Goal: Task Accomplishment & Management: Complete application form

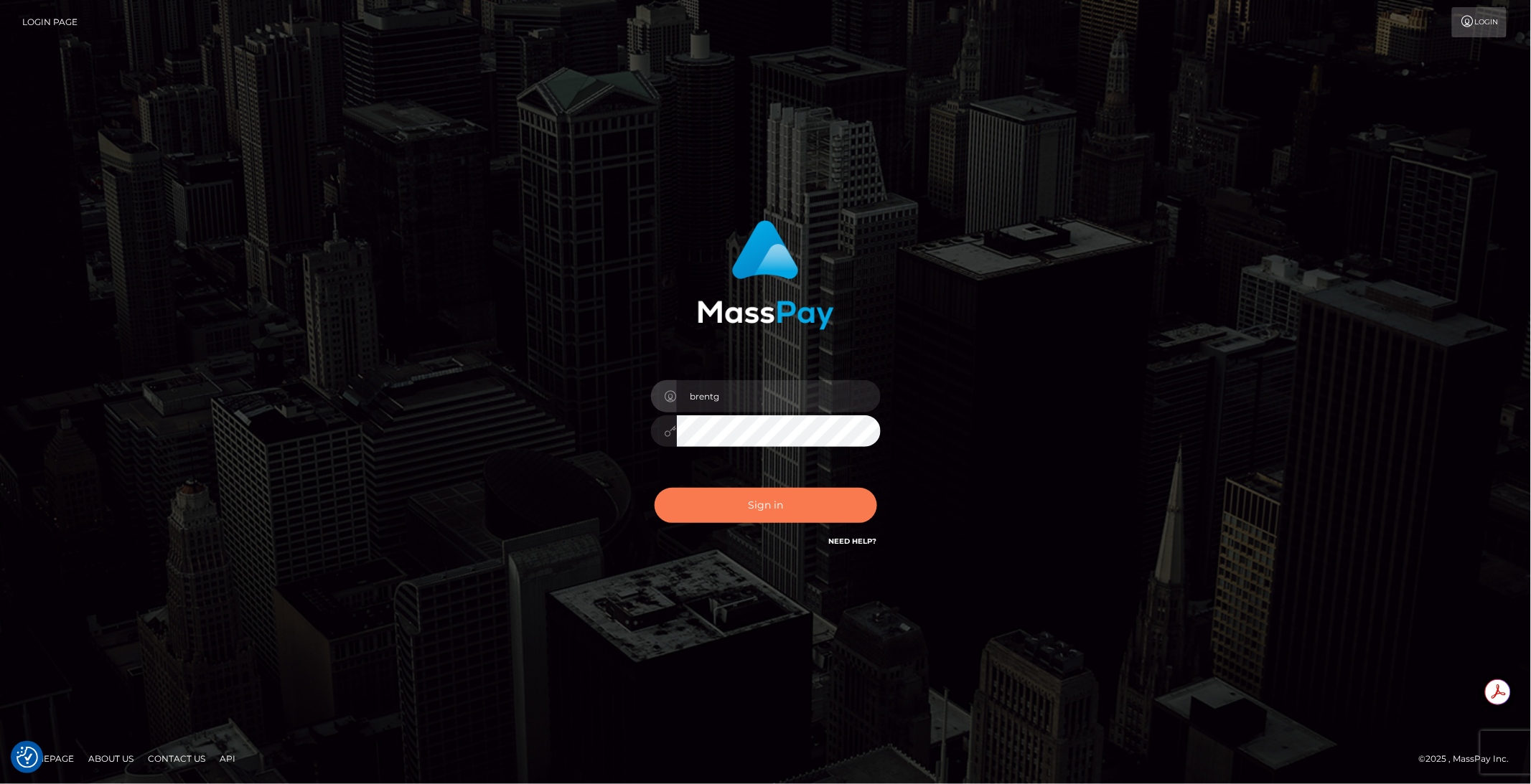
click at [755, 503] on button "Sign in" at bounding box center [766, 505] width 222 height 35
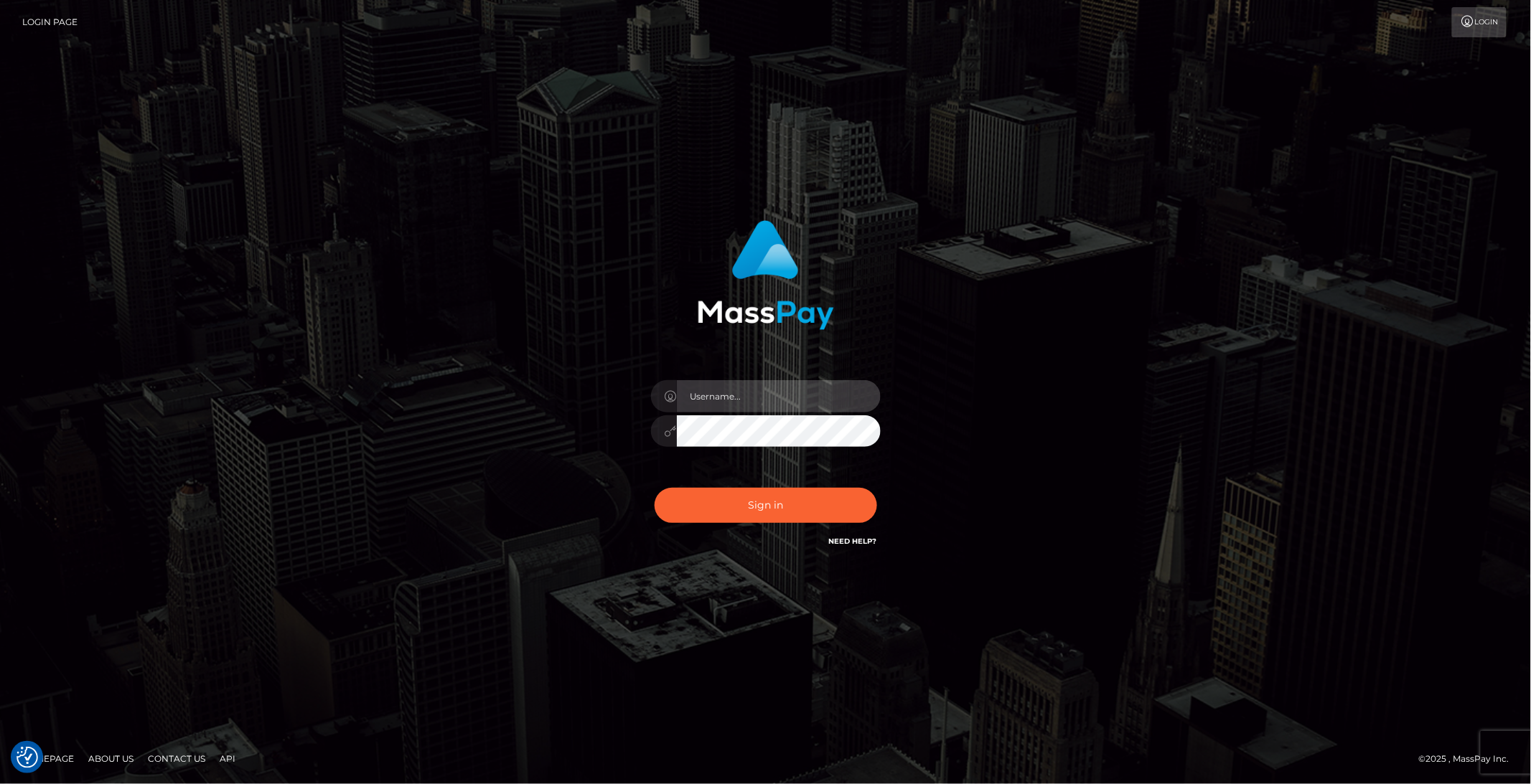
type input "brentg"
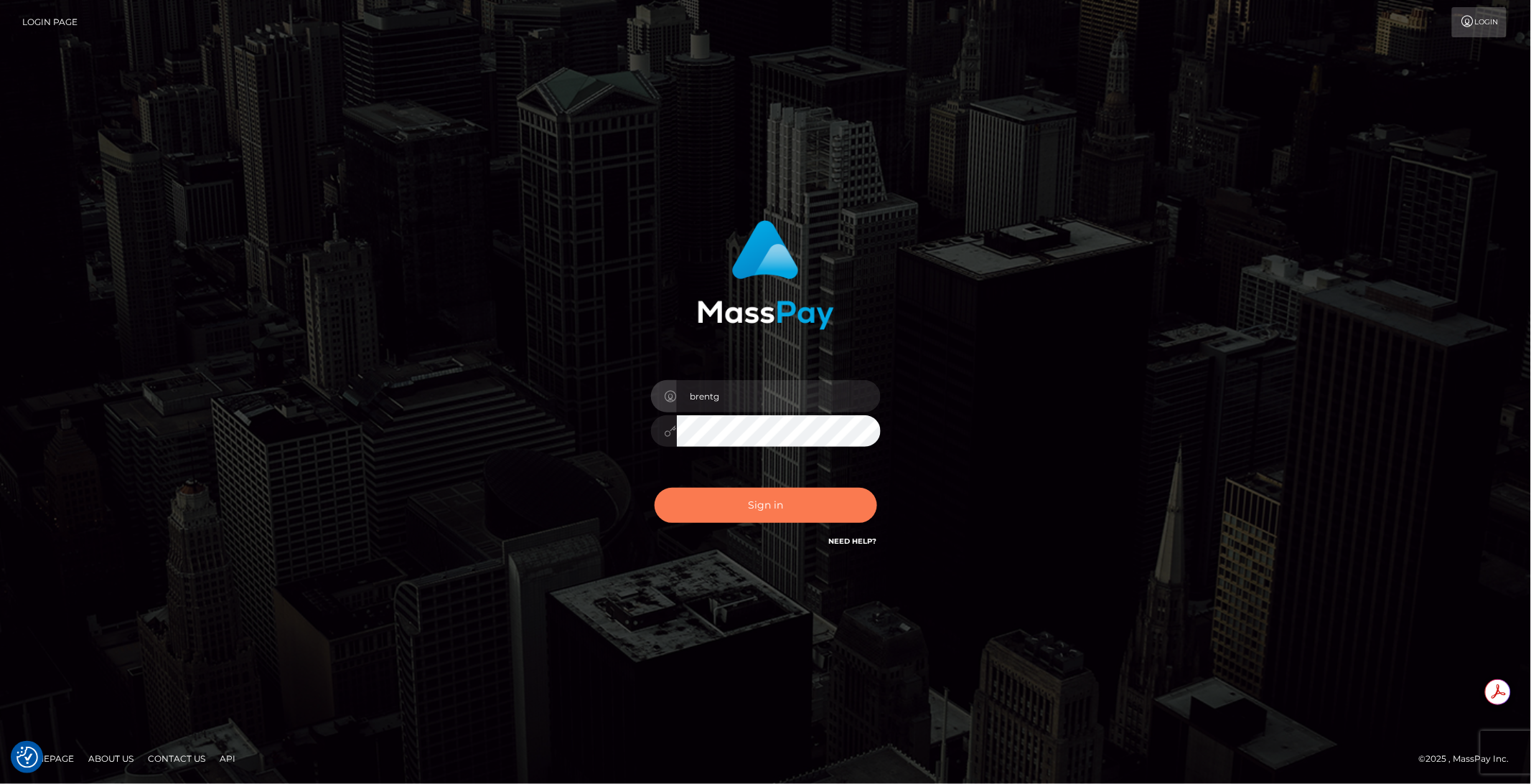
click at [745, 508] on button "Sign in" at bounding box center [766, 505] width 222 height 35
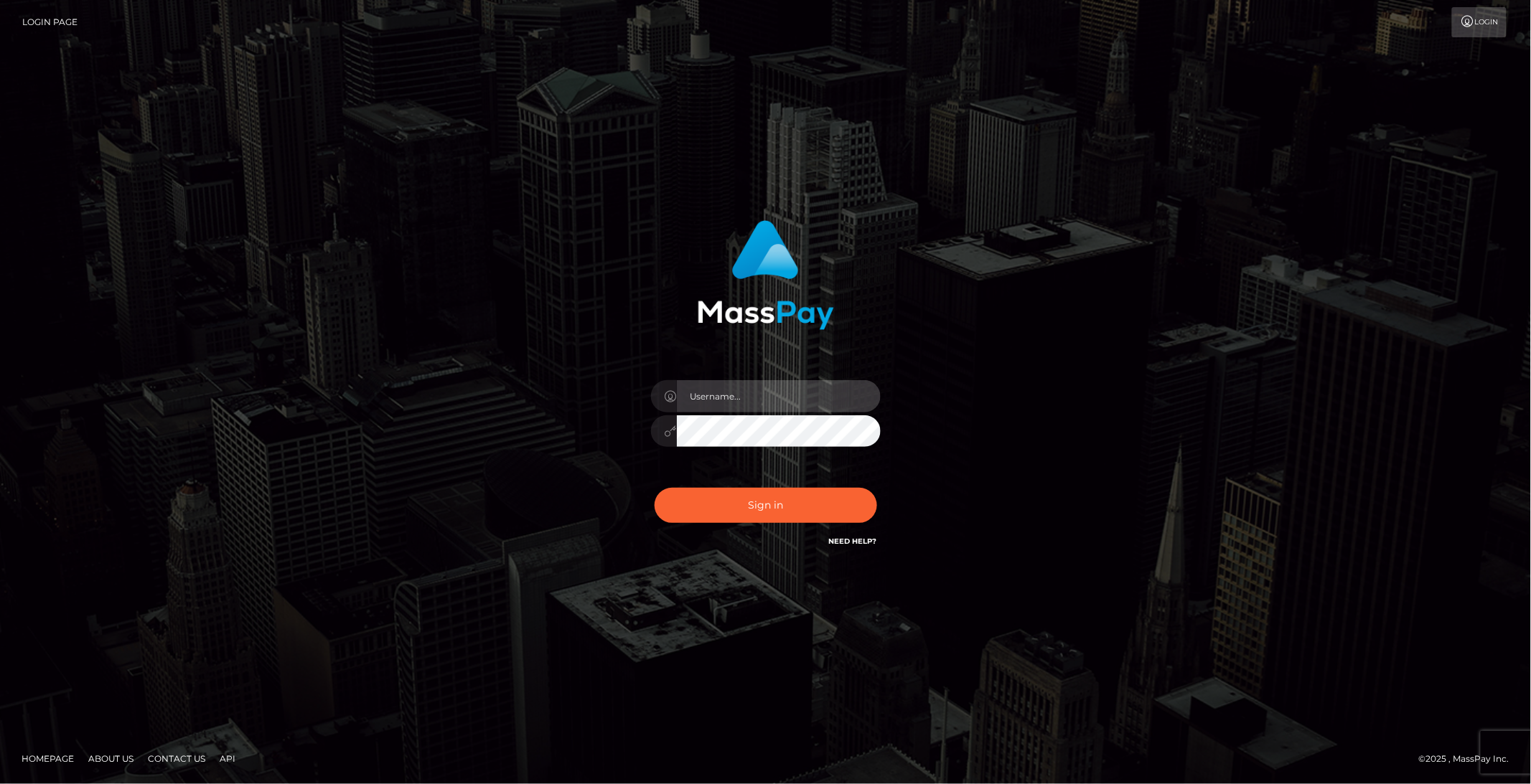
type input "brentg"
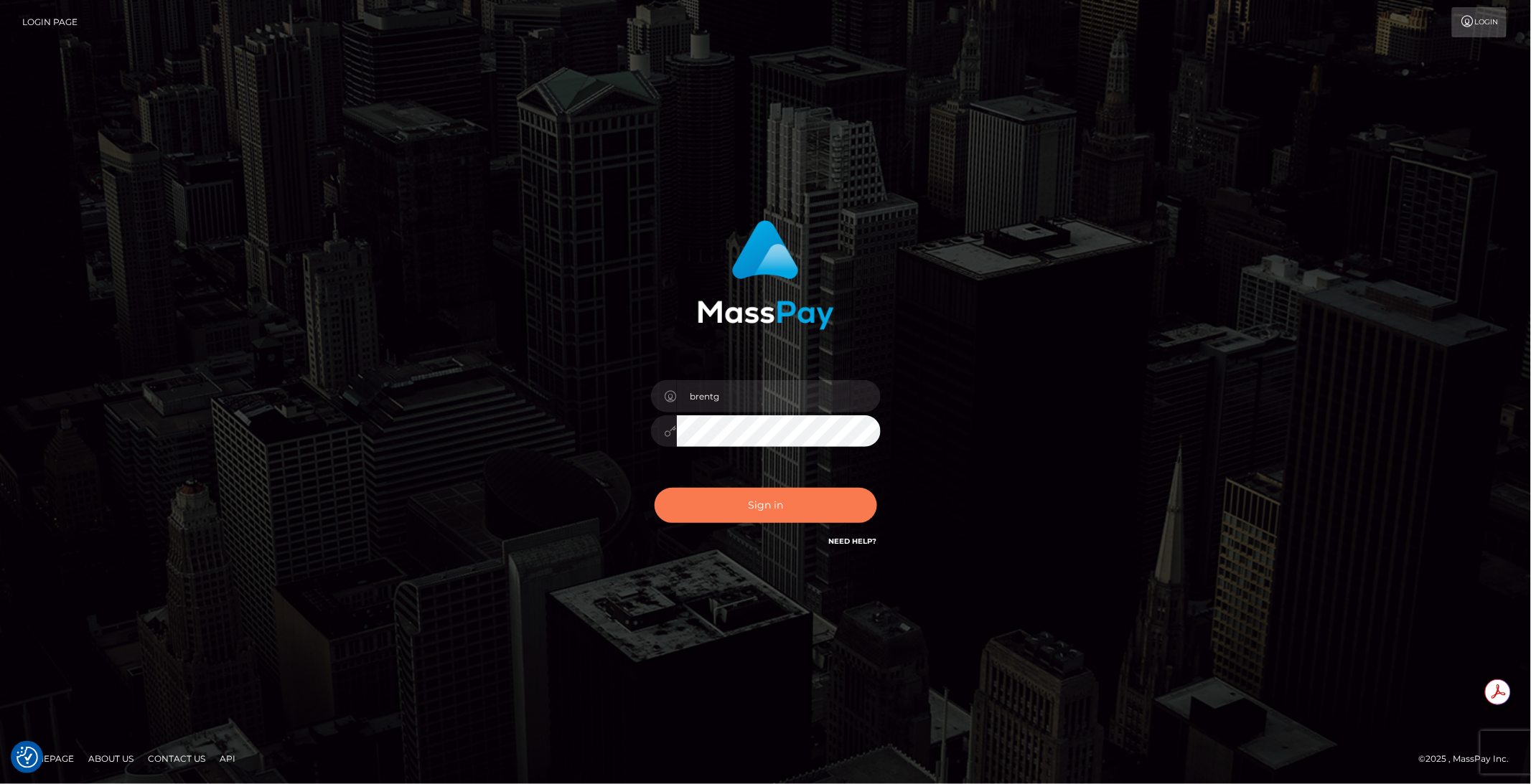
click at [754, 506] on button "Sign in" at bounding box center [766, 505] width 222 height 35
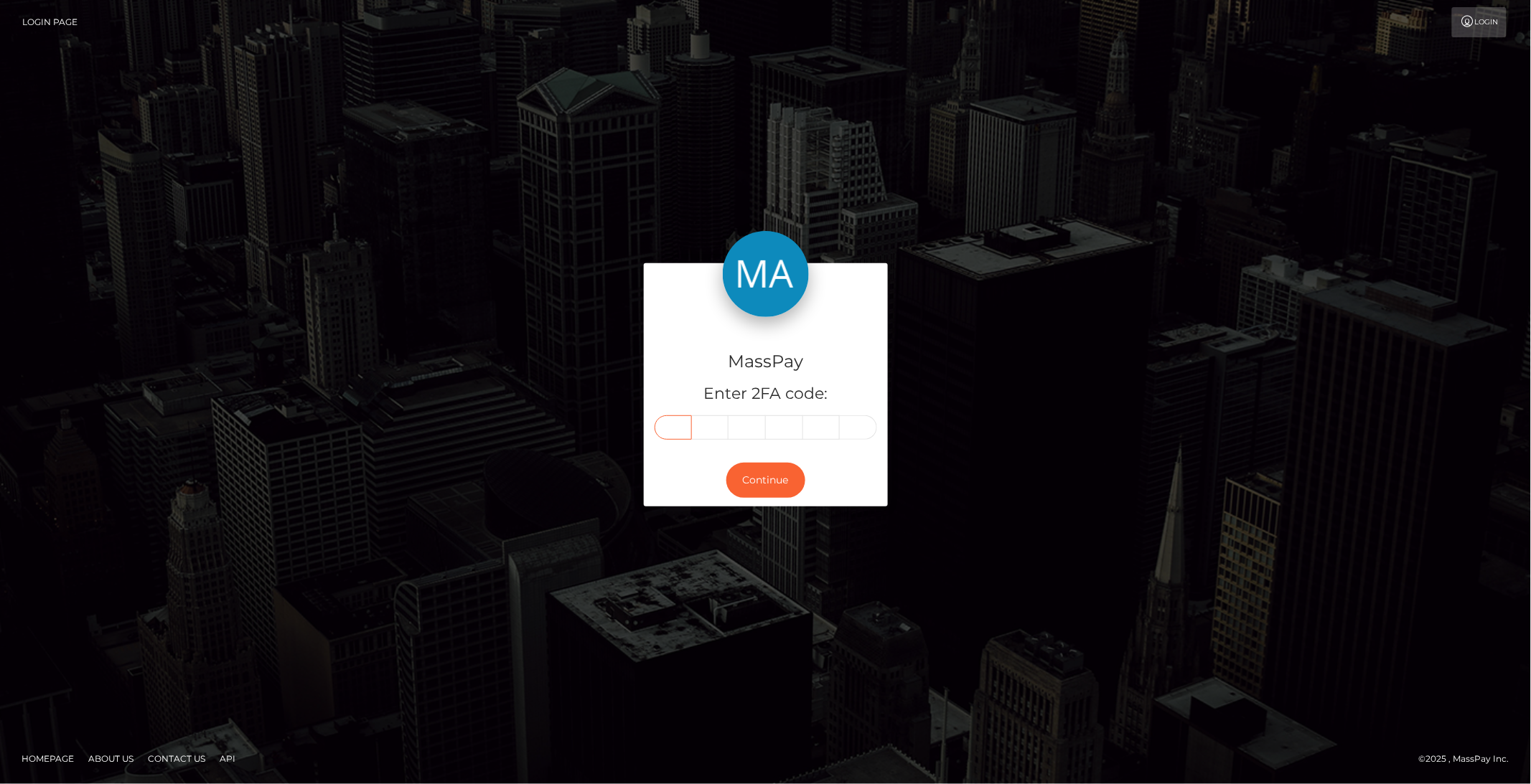
paste input "8"
type input "8"
type input "1"
type input "0"
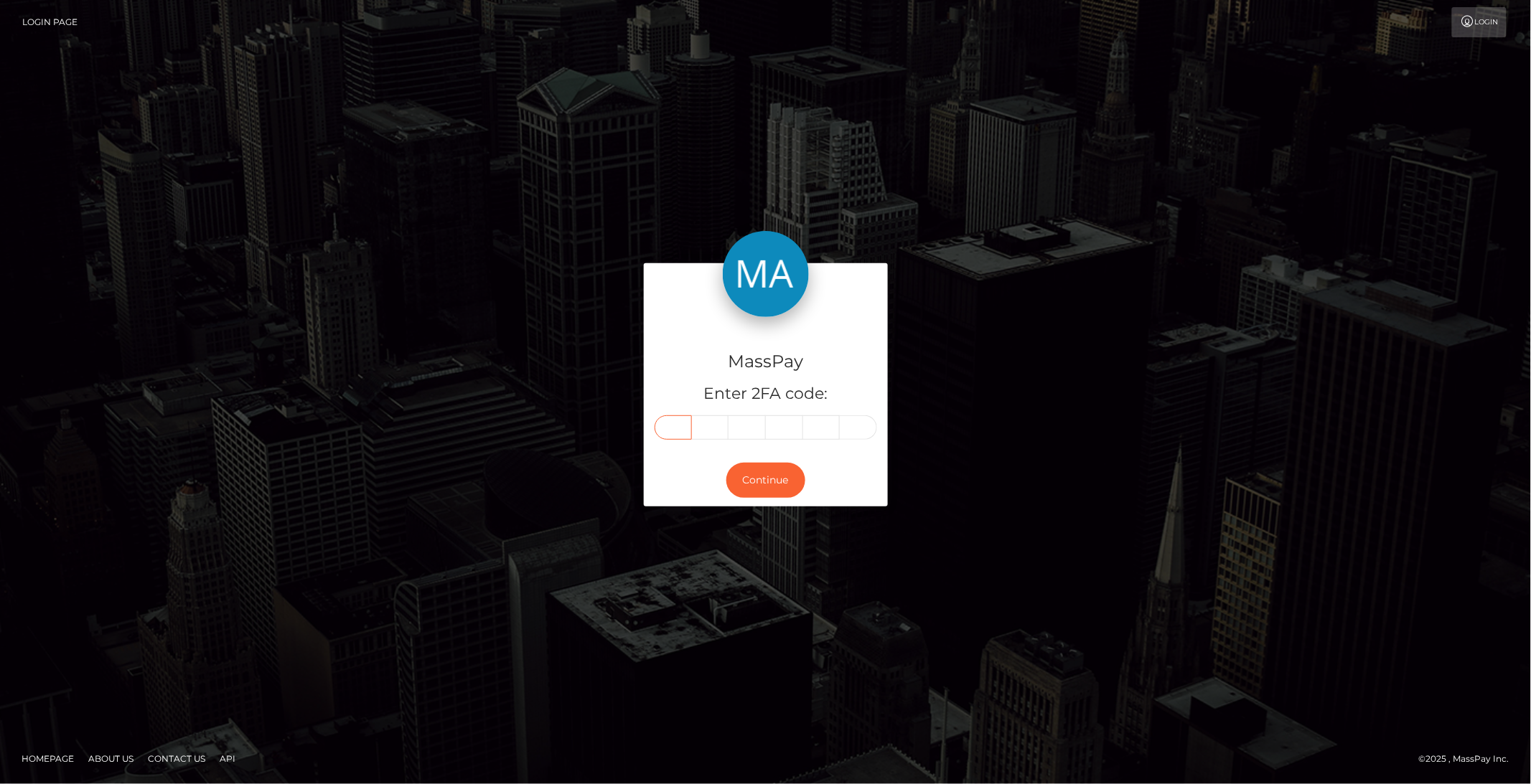
type input "9"
type input "4"
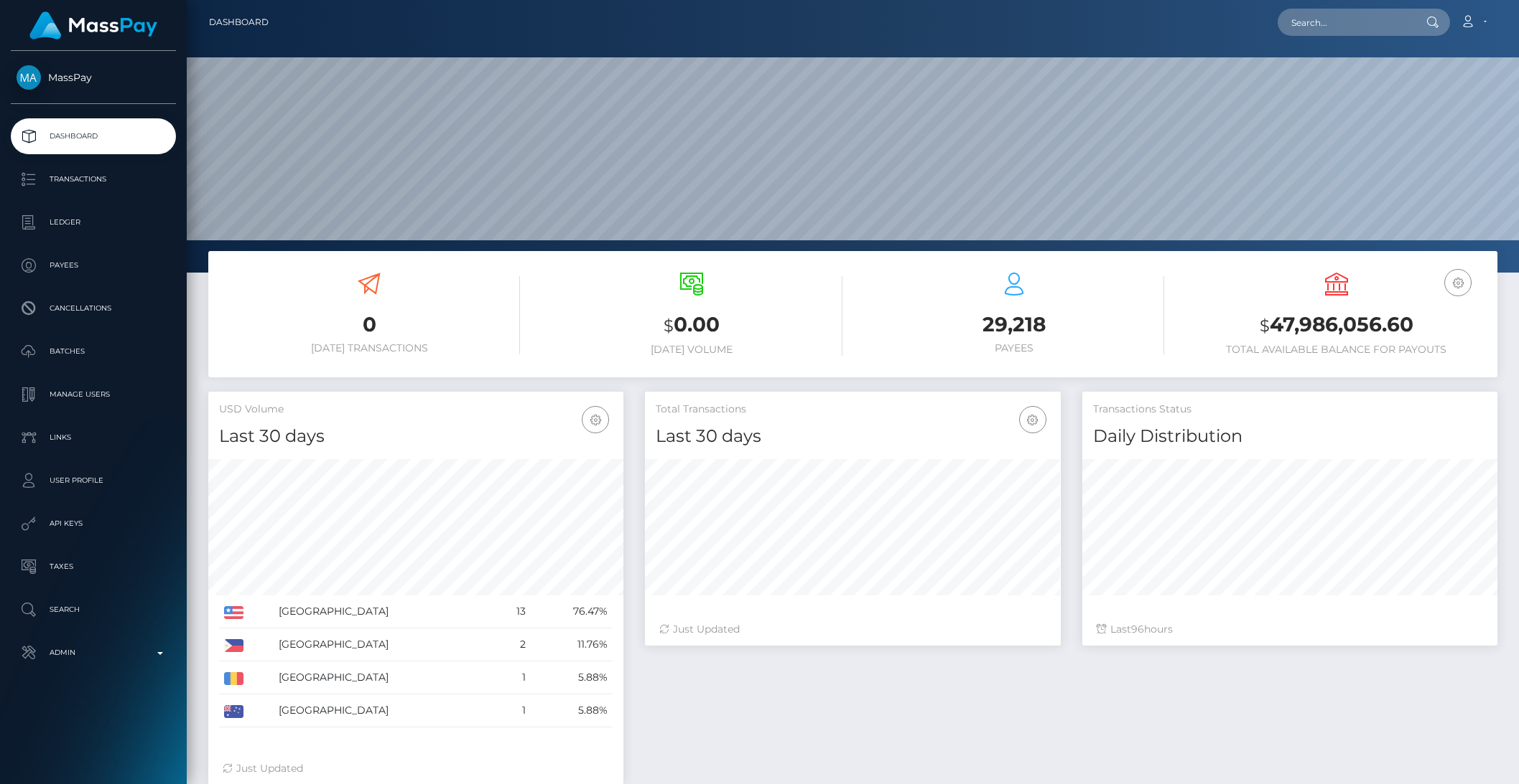
scroll to position [253, 415]
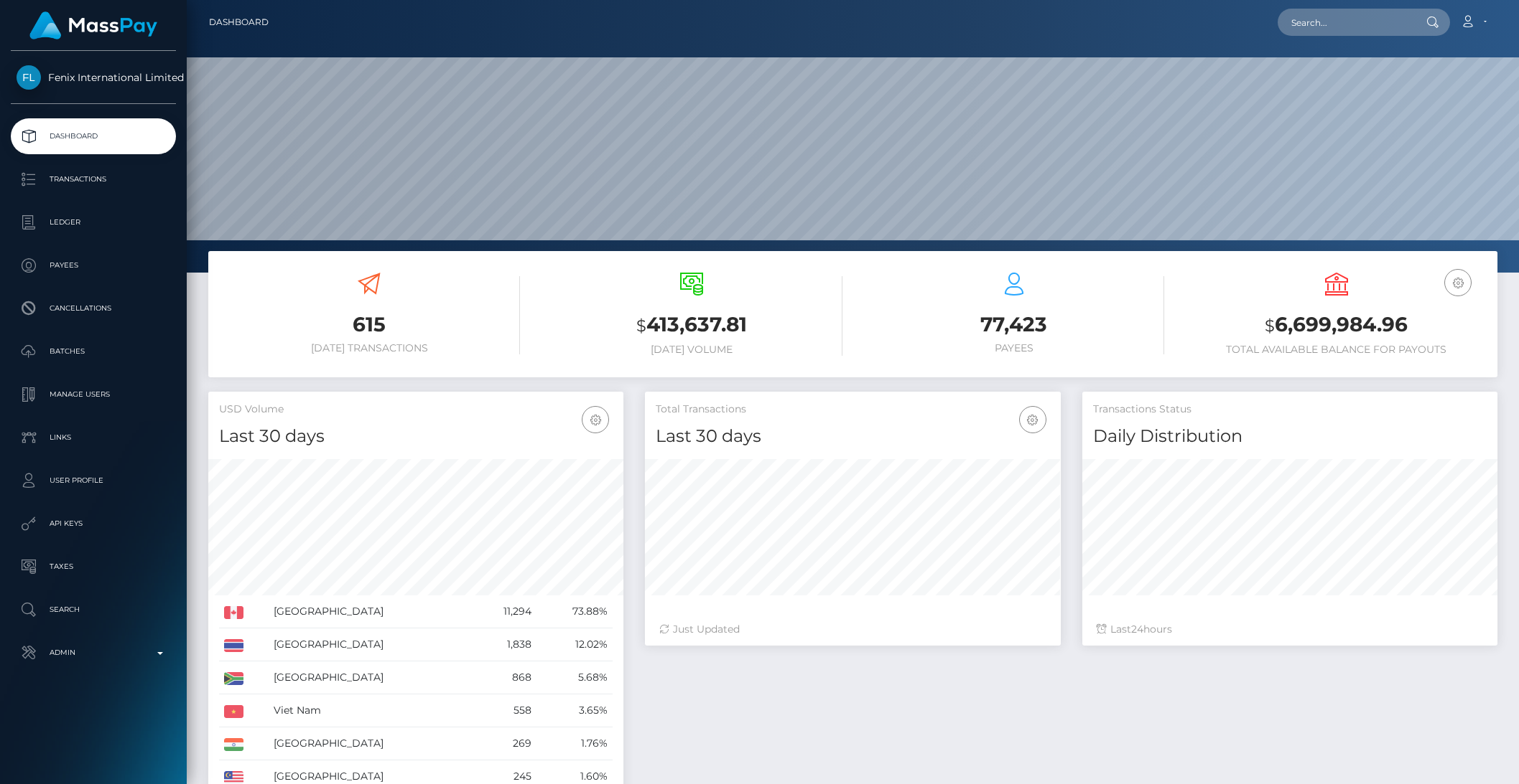
scroll to position [253, 415]
click at [75, 398] on p "Manage Users" at bounding box center [94, 394] width 154 height 22
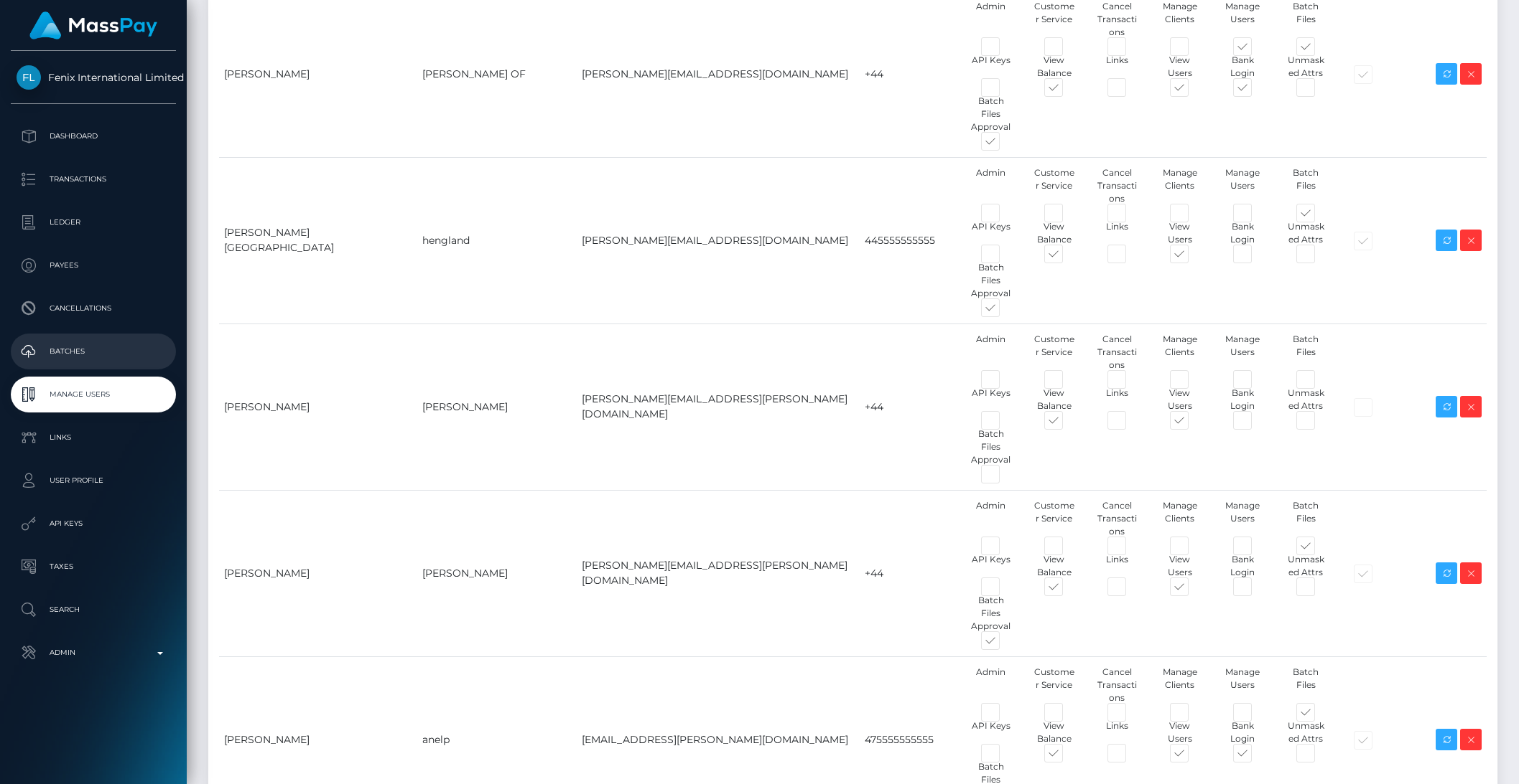
scroll to position [1355, 0]
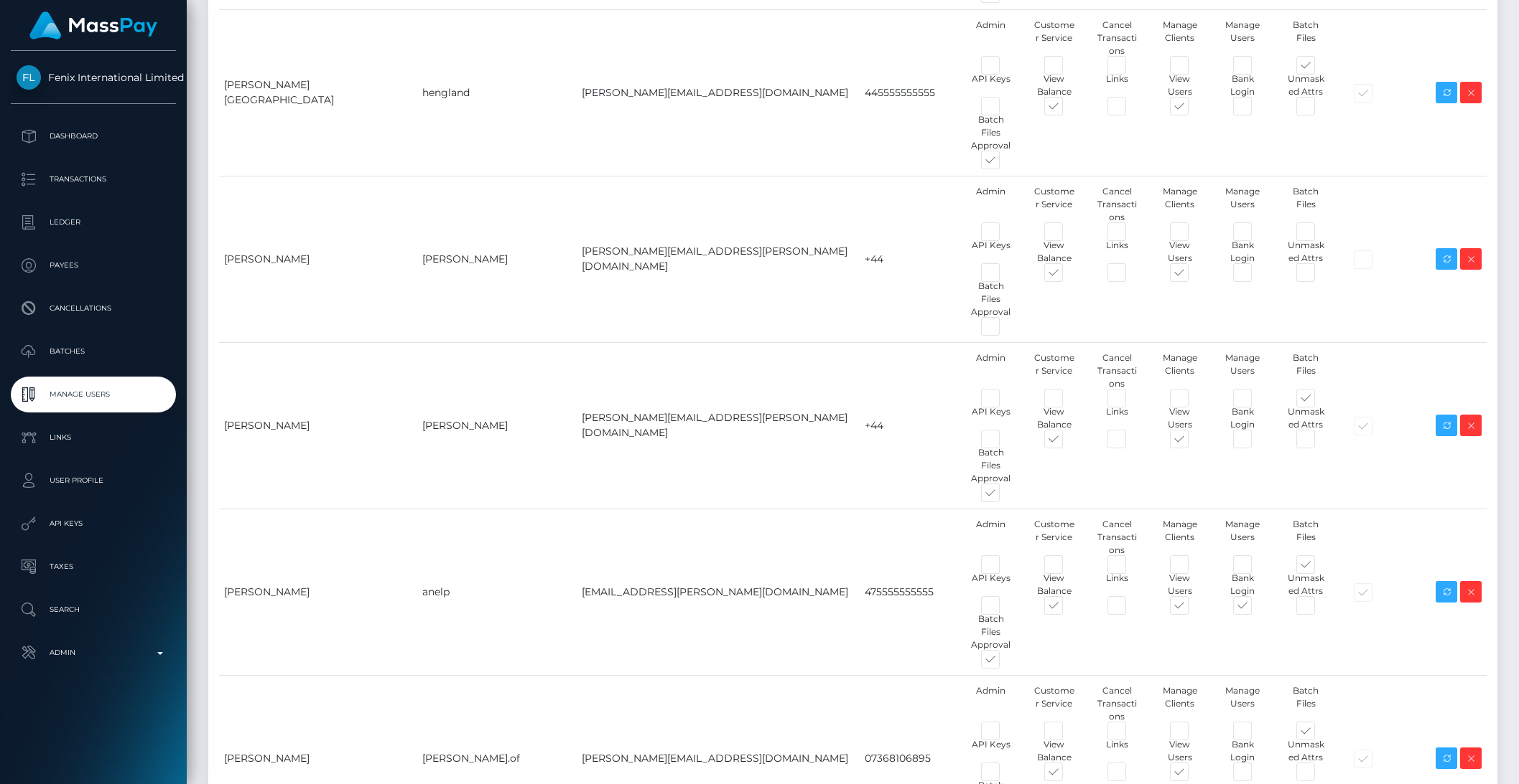
drag, startPoint x: 255, startPoint y: 647, endPoint x: 237, endPoint y: 643, distance: 18.4
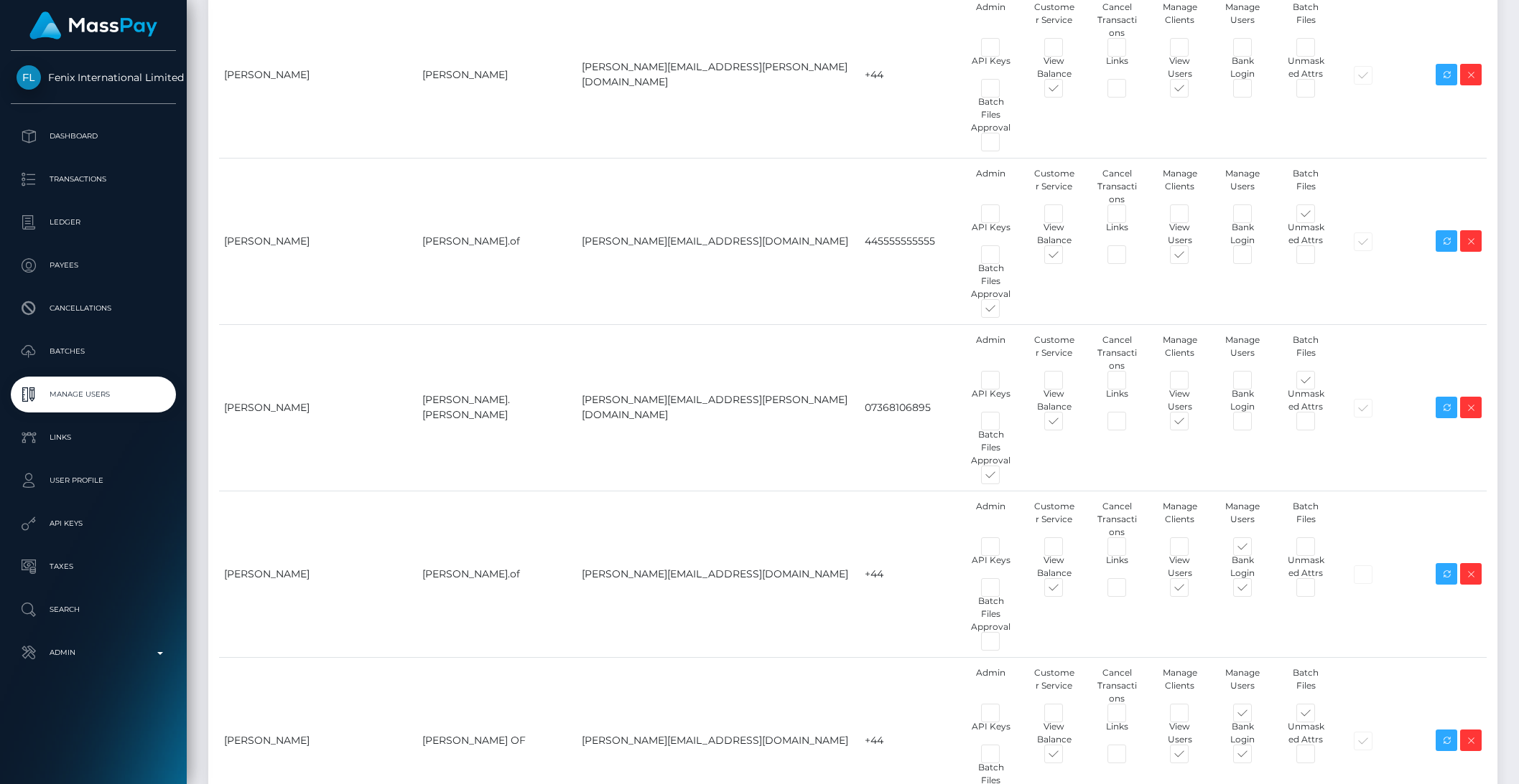
scroll to position [0, 0]
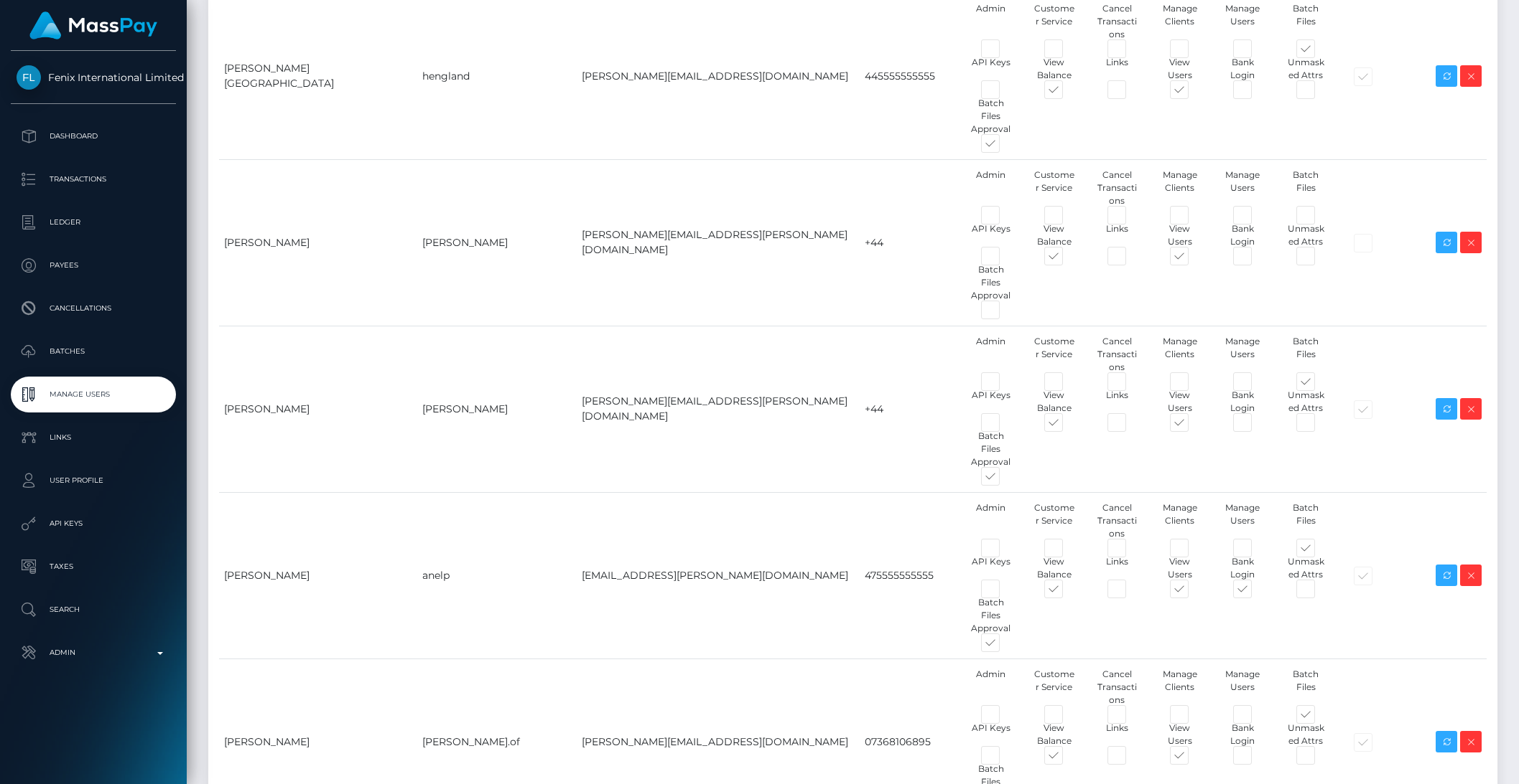
drag, startPoint x: 256, startPoint y: 626, endPoint x: 211, endPoint y: 619, distance: 45.5
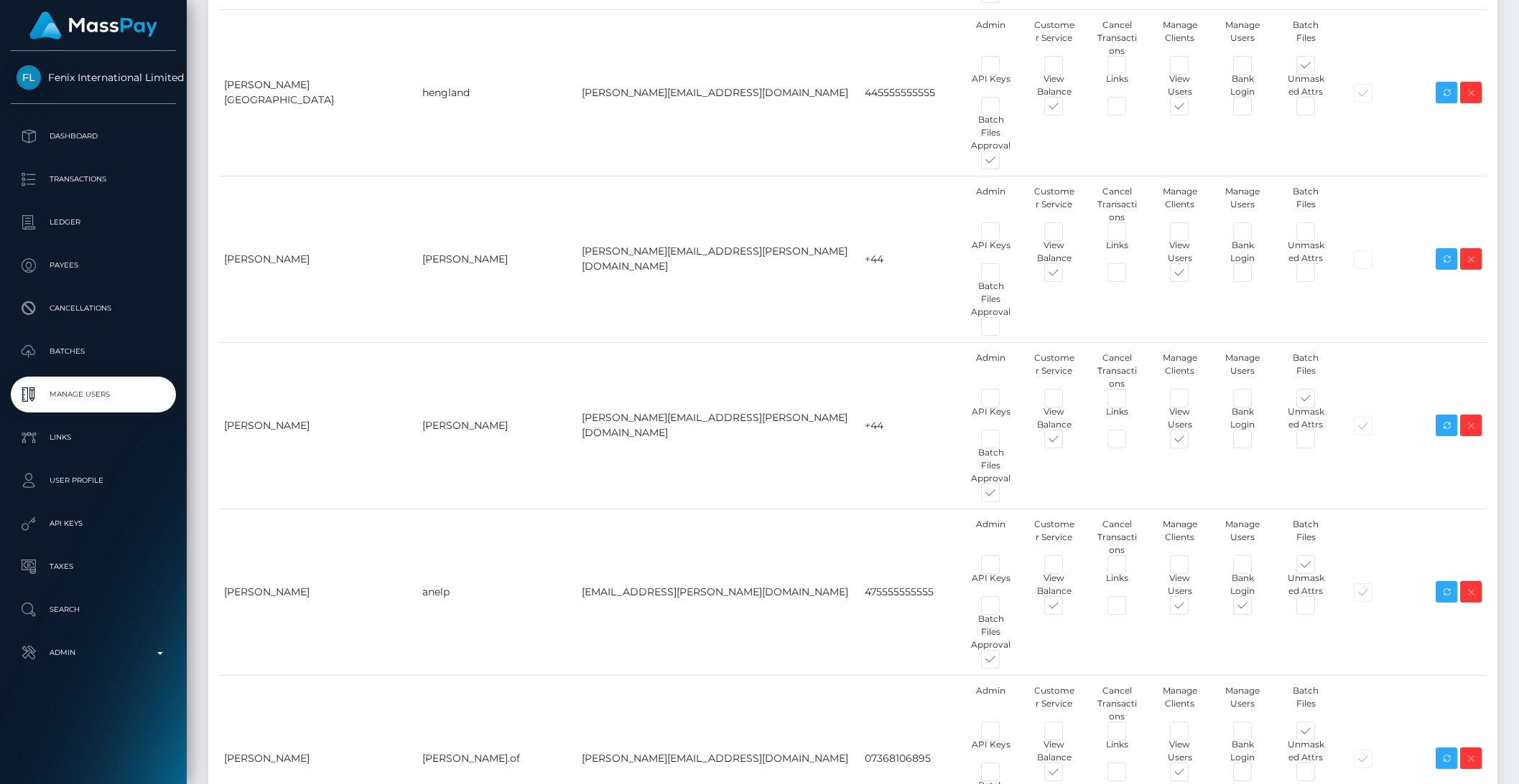
type input "laurenk.of"
type input "lauren.king@fenixint.com"
type input "5555555555"
type input "Lauren"
type input "King"
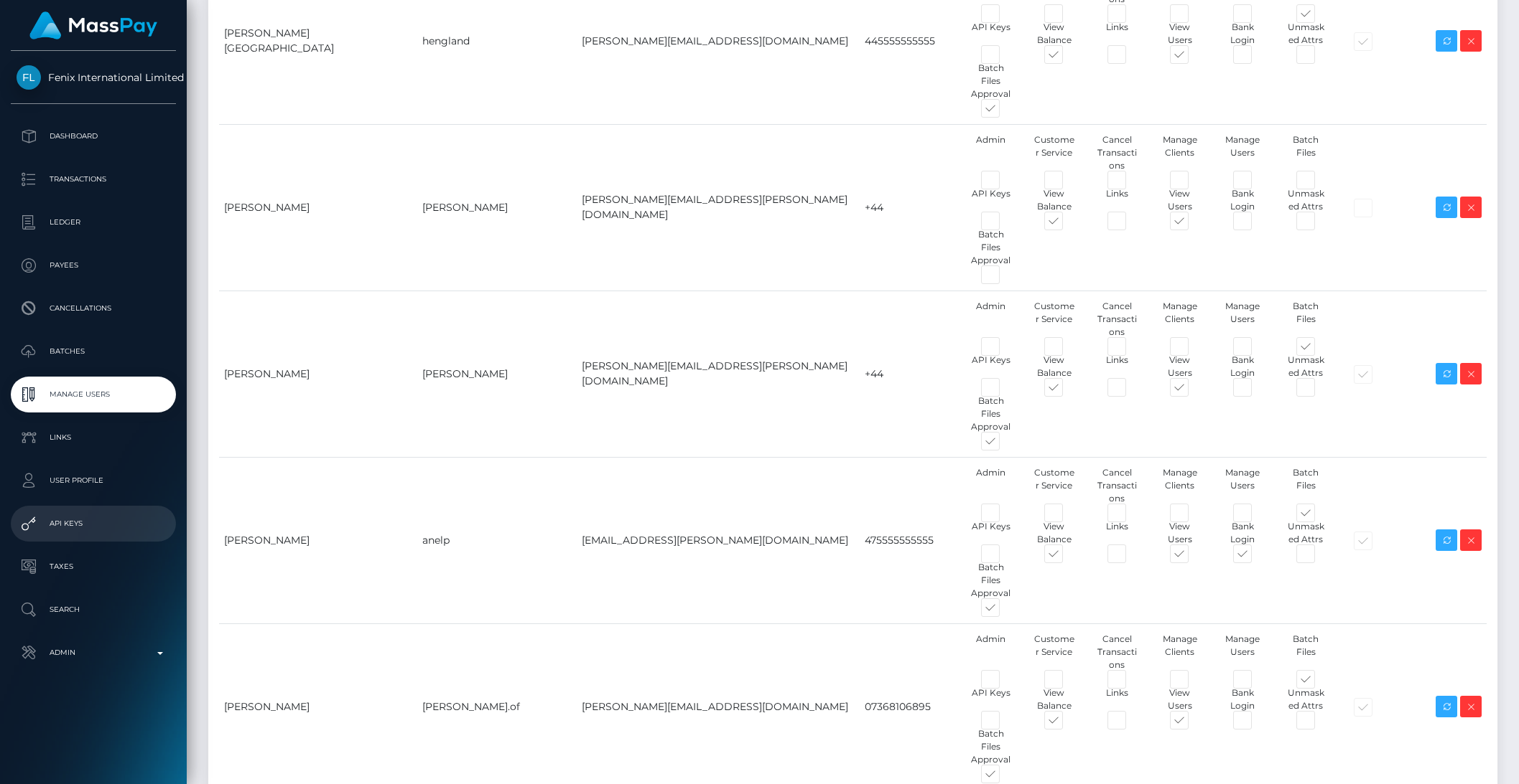
scroll to position [1484, 0]
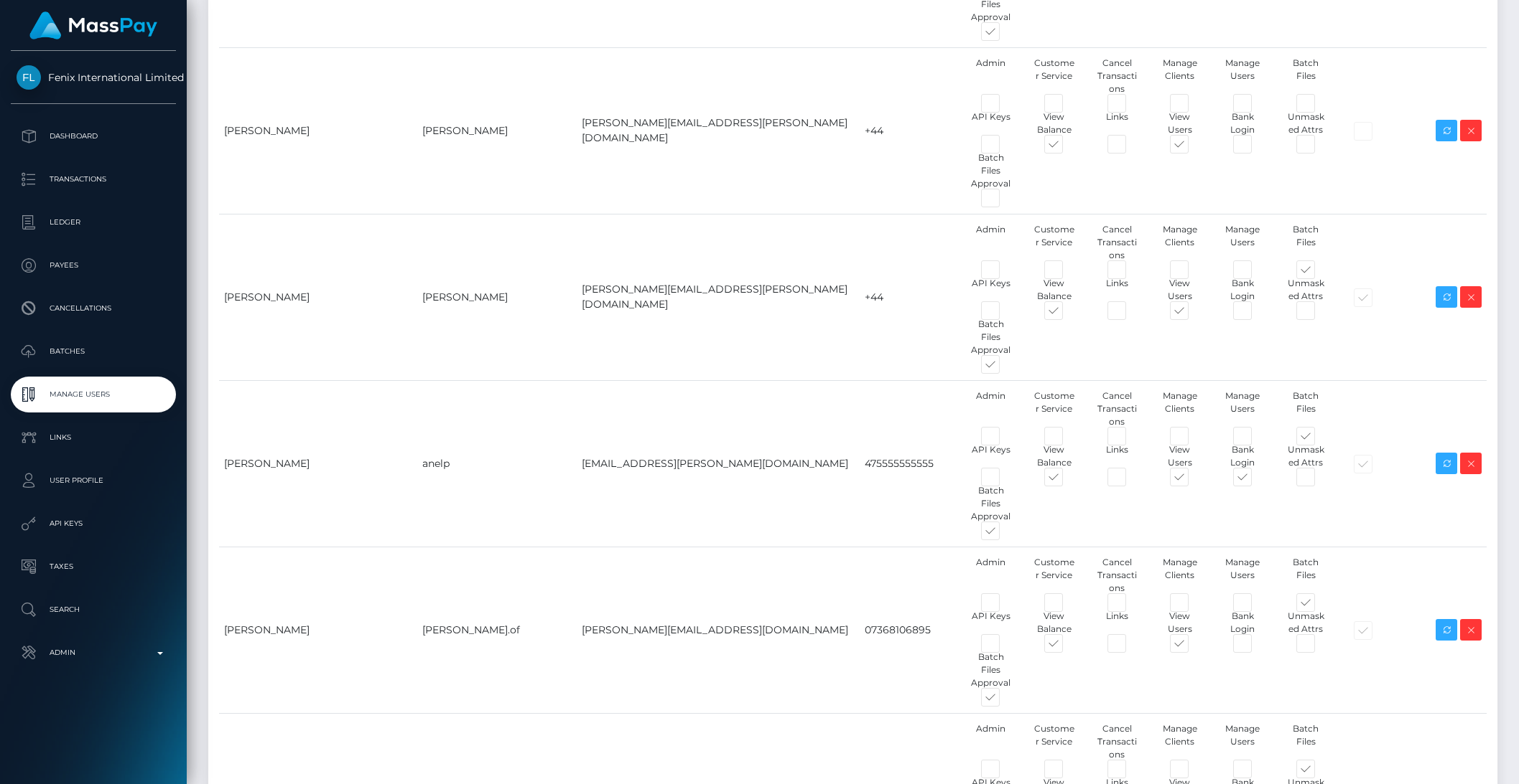
checkbox input "false"
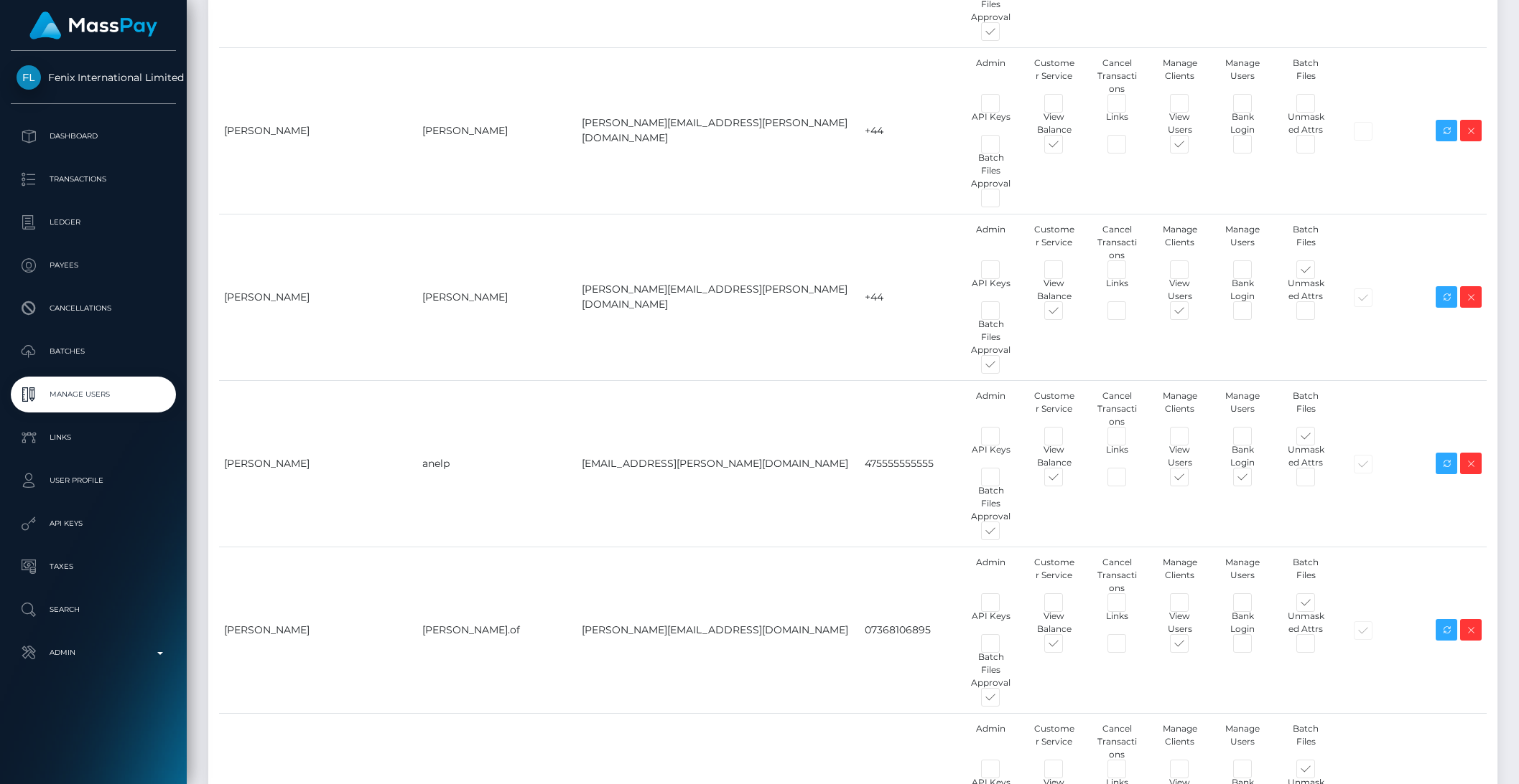
checkbox input "true"
checkbox input "false"
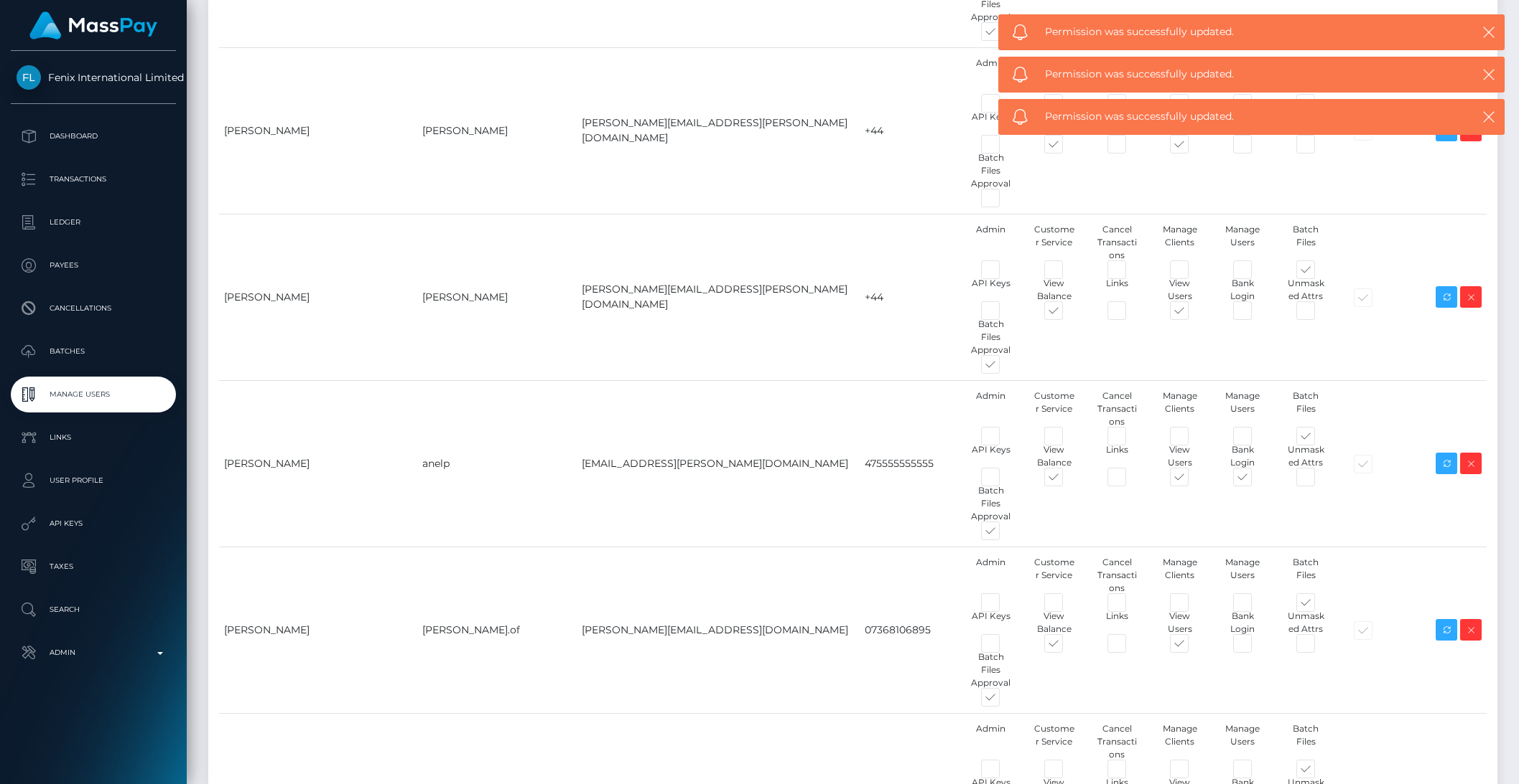
checkbox input "false"
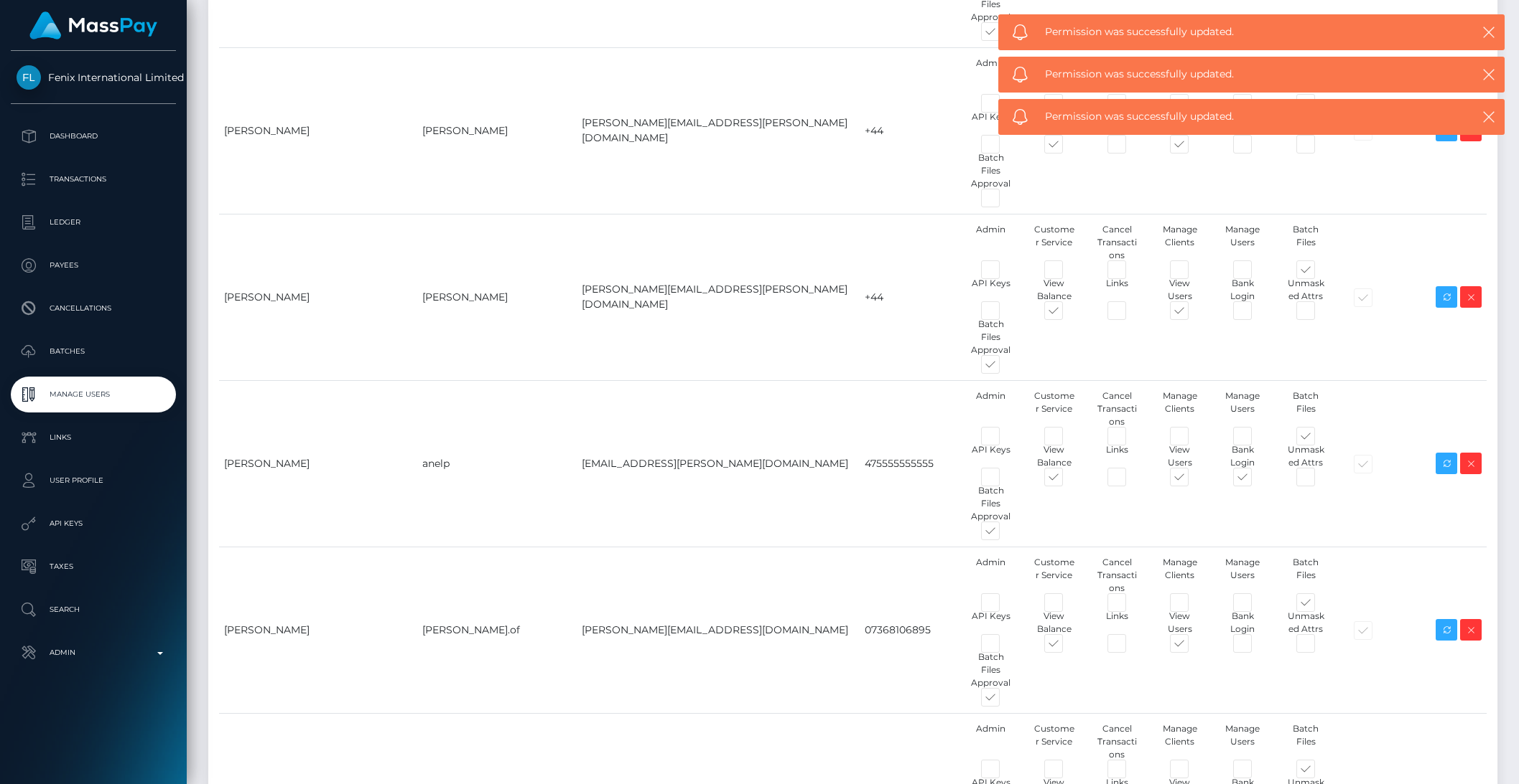
checkbox input "false"
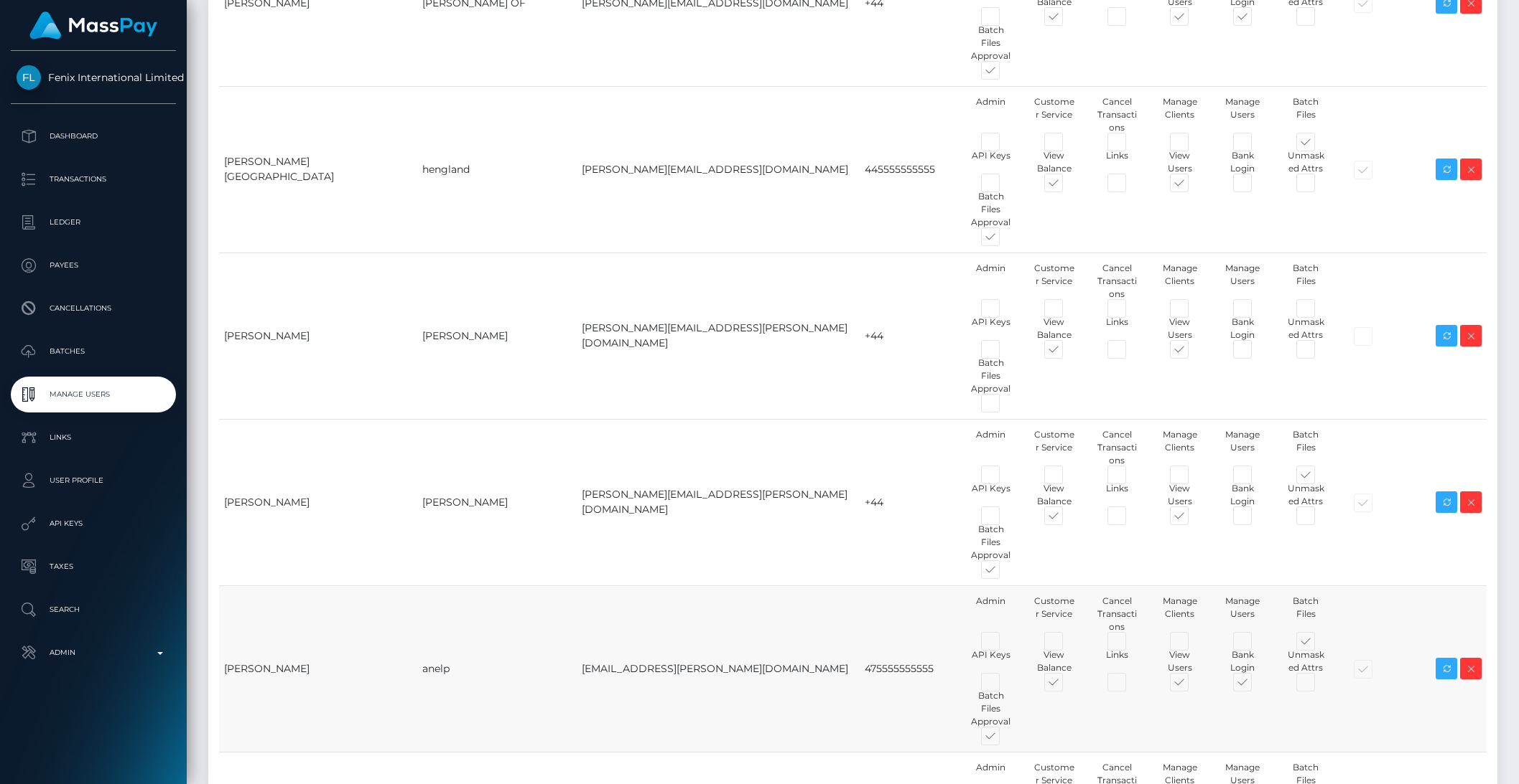
scroll to position [1273, 0]
